Goal: Navigation & Orientation: Go to known website

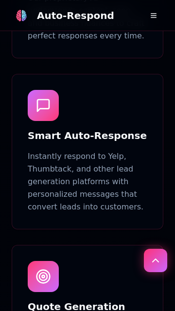
scroll to position [922, 0]
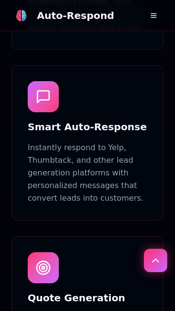
click at [155, 13] on button at bounding box center [153, 15] width 19 height 19
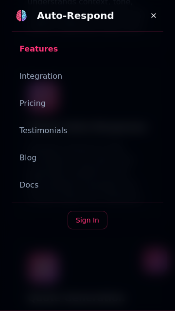
click at [151, 15] on button at bounding box center [153, 15] width 19 height 19
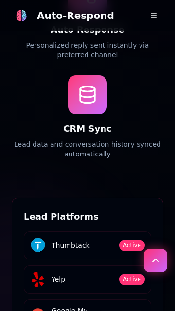
scroll to position [3301, 0]
